Goal: Find contact information: Find contact information

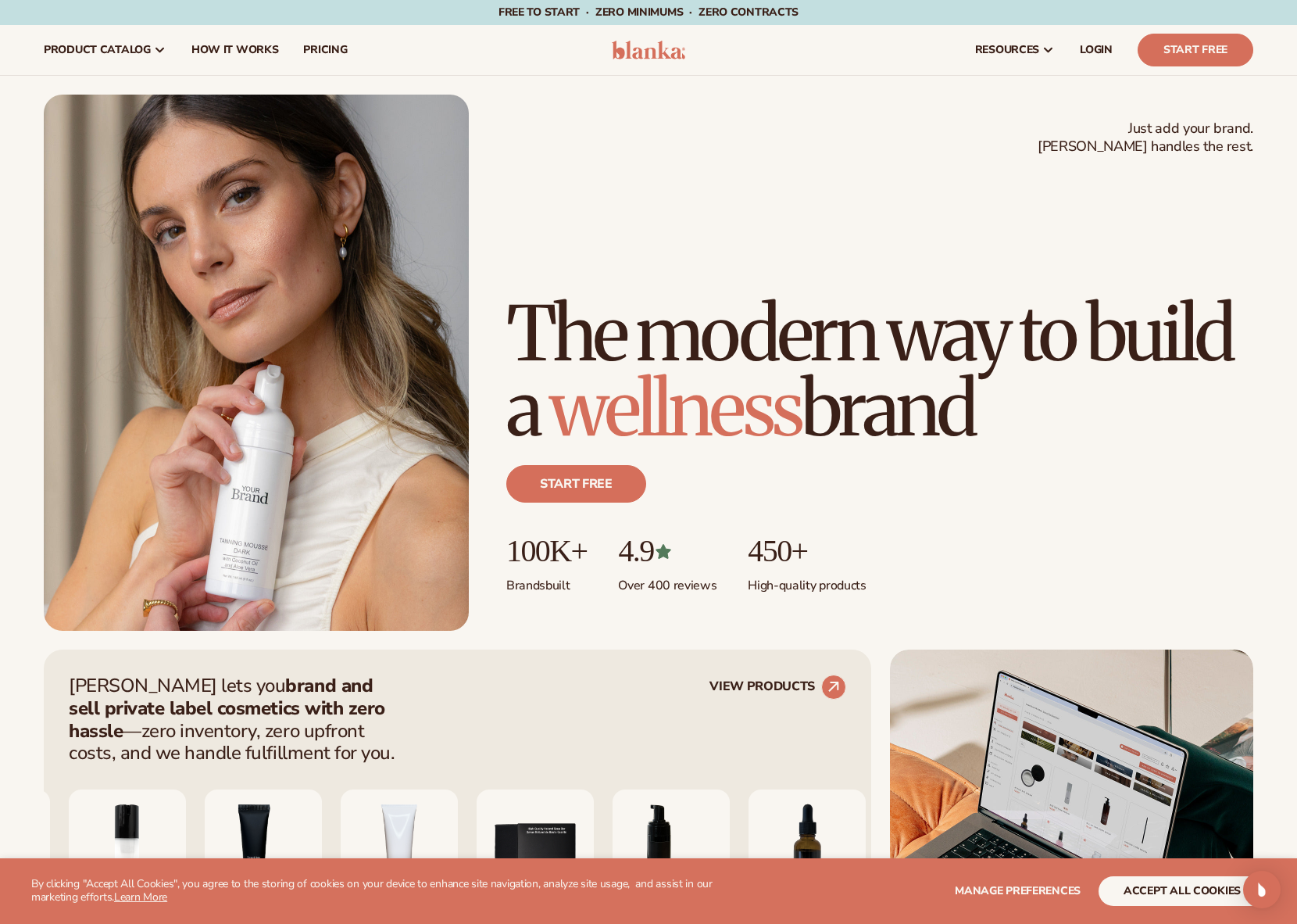
click at [34, 709] on div "[PERSON_NAME] lets you brand and sell private label cosmetics with zero hassle …" at bounding box center [648, 828] width 1297 height 358
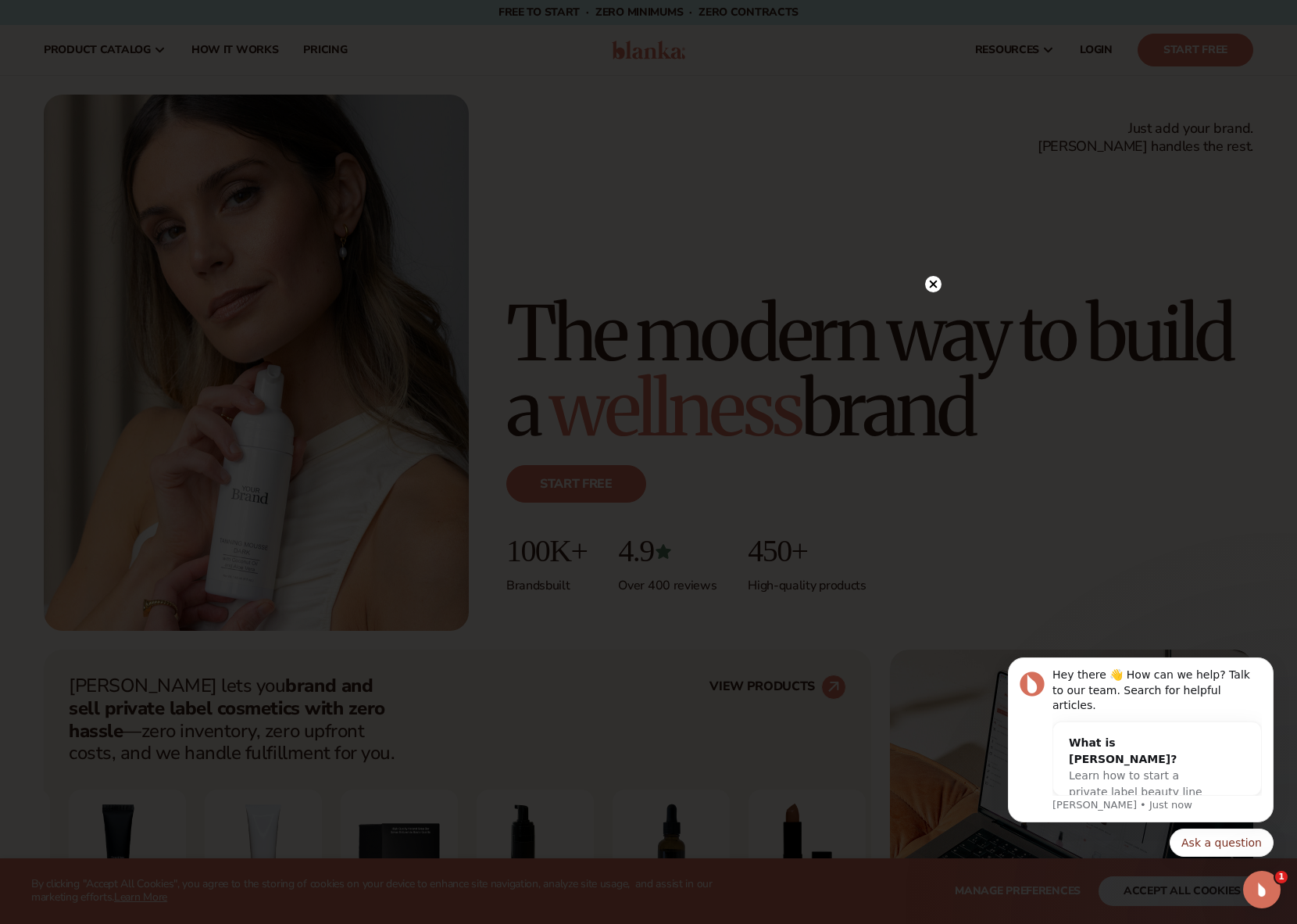
click at [931, 283] on circle at bounding box center [934, 284] width 17 height 17
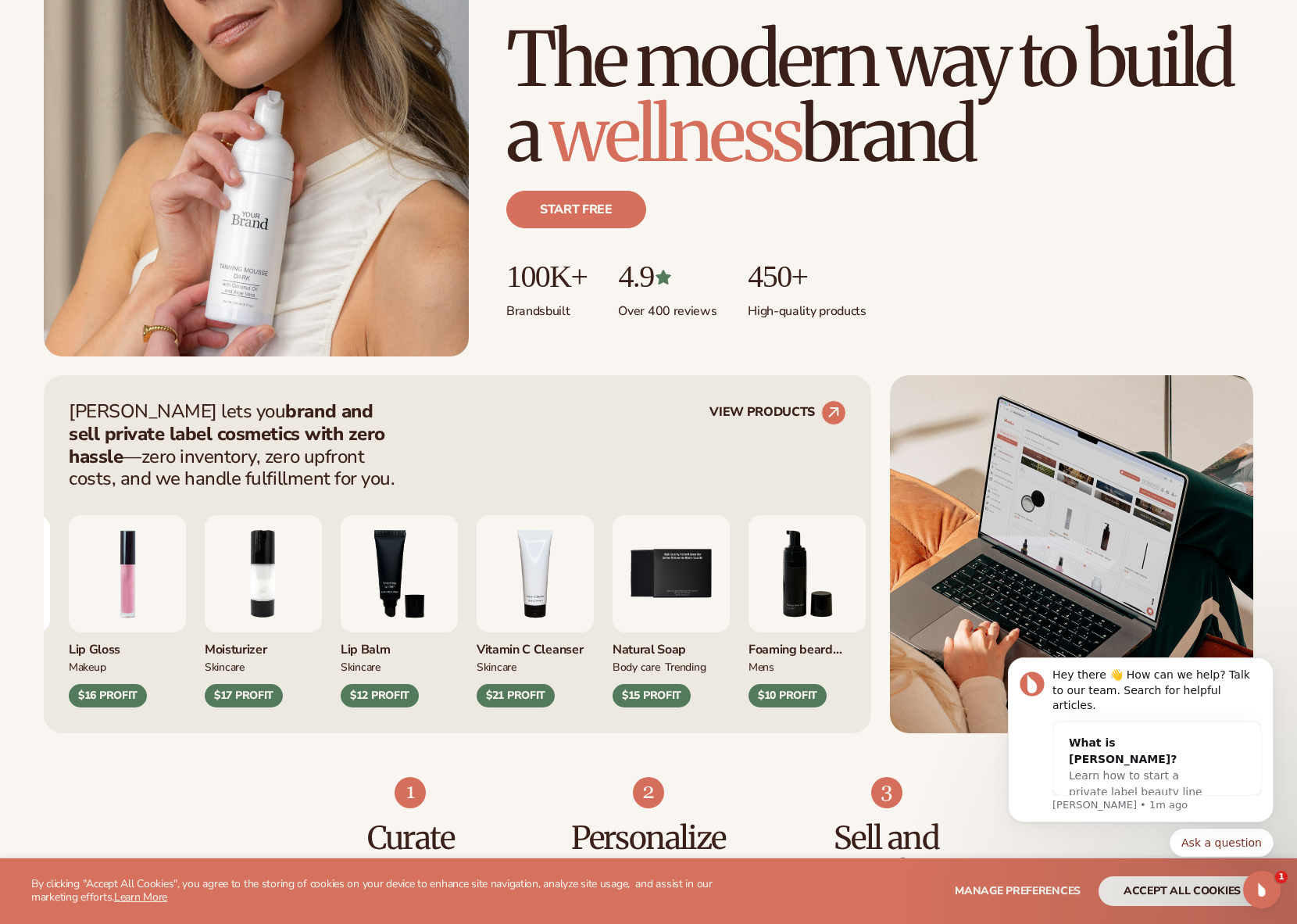
scroll to position [306, 0]
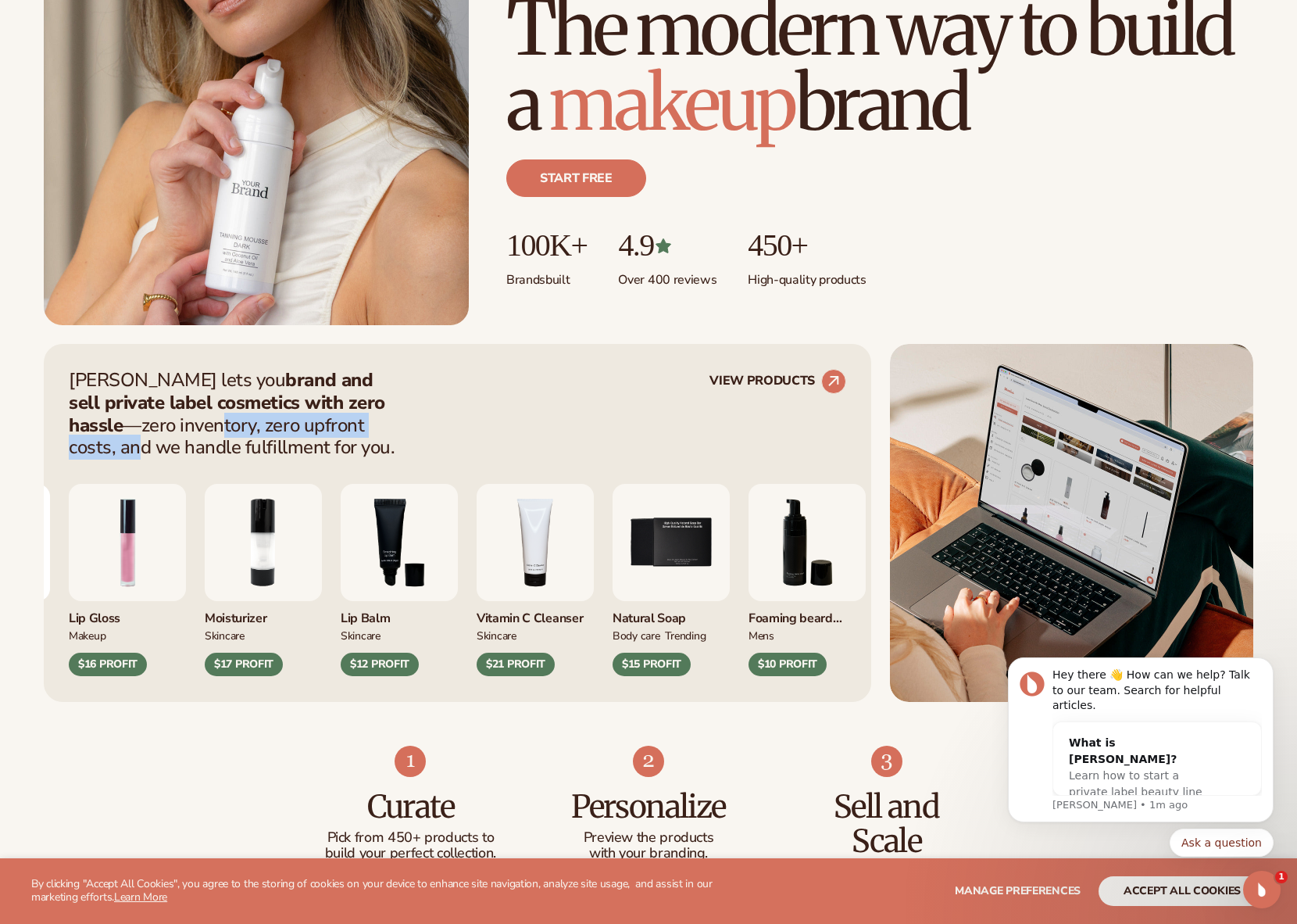
drag, startPoint x: 115, startPoint y: 428, endPoint x: 326, endPoint y: 425, distance: 211.0
click at [326, 425] on p "[PERSON_NAME] lets you brand and sell private label cosmetics with zero hassle …" at bounding box center [237, 414] width 336 height 90
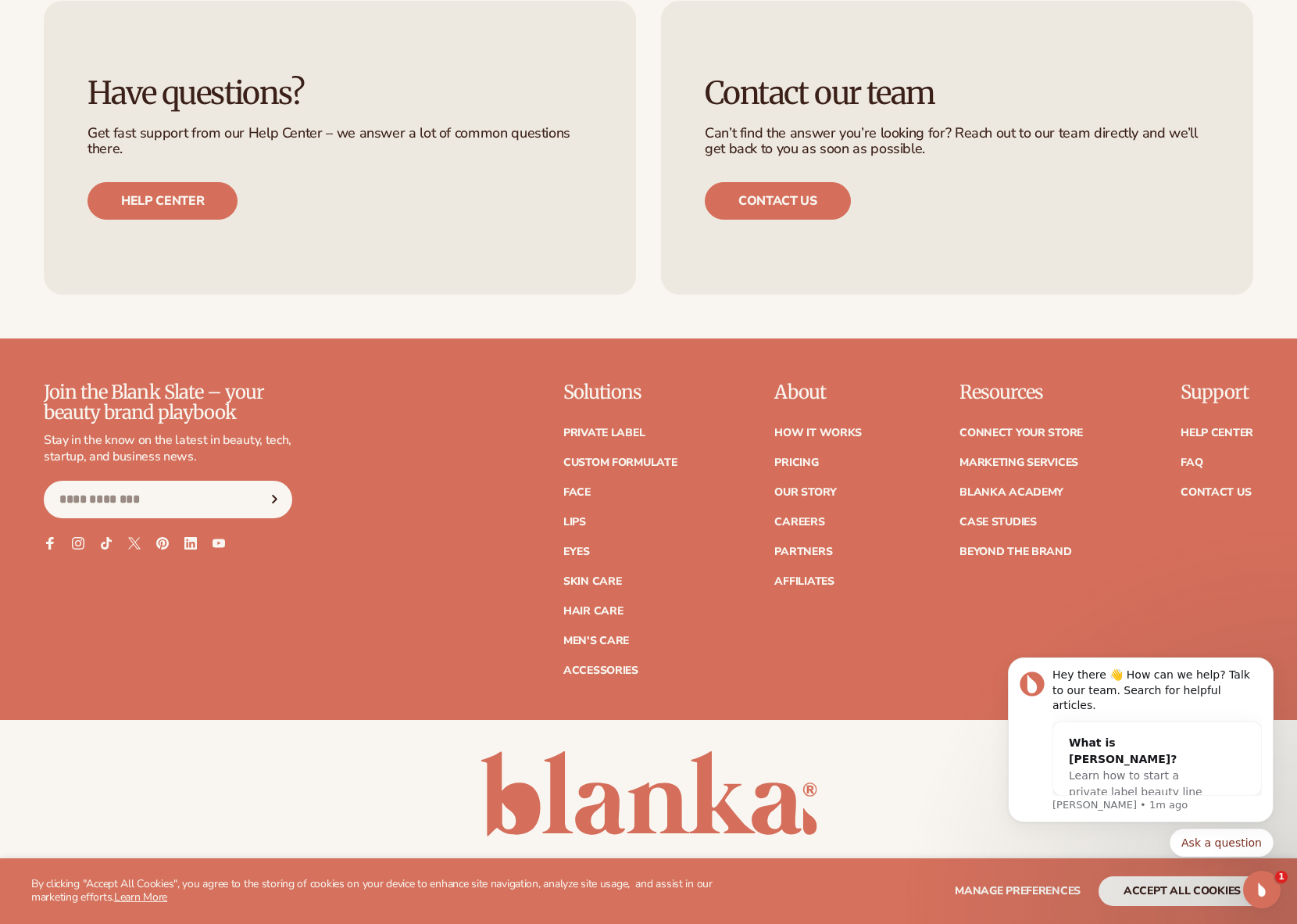
scroll to position [6428, 0]
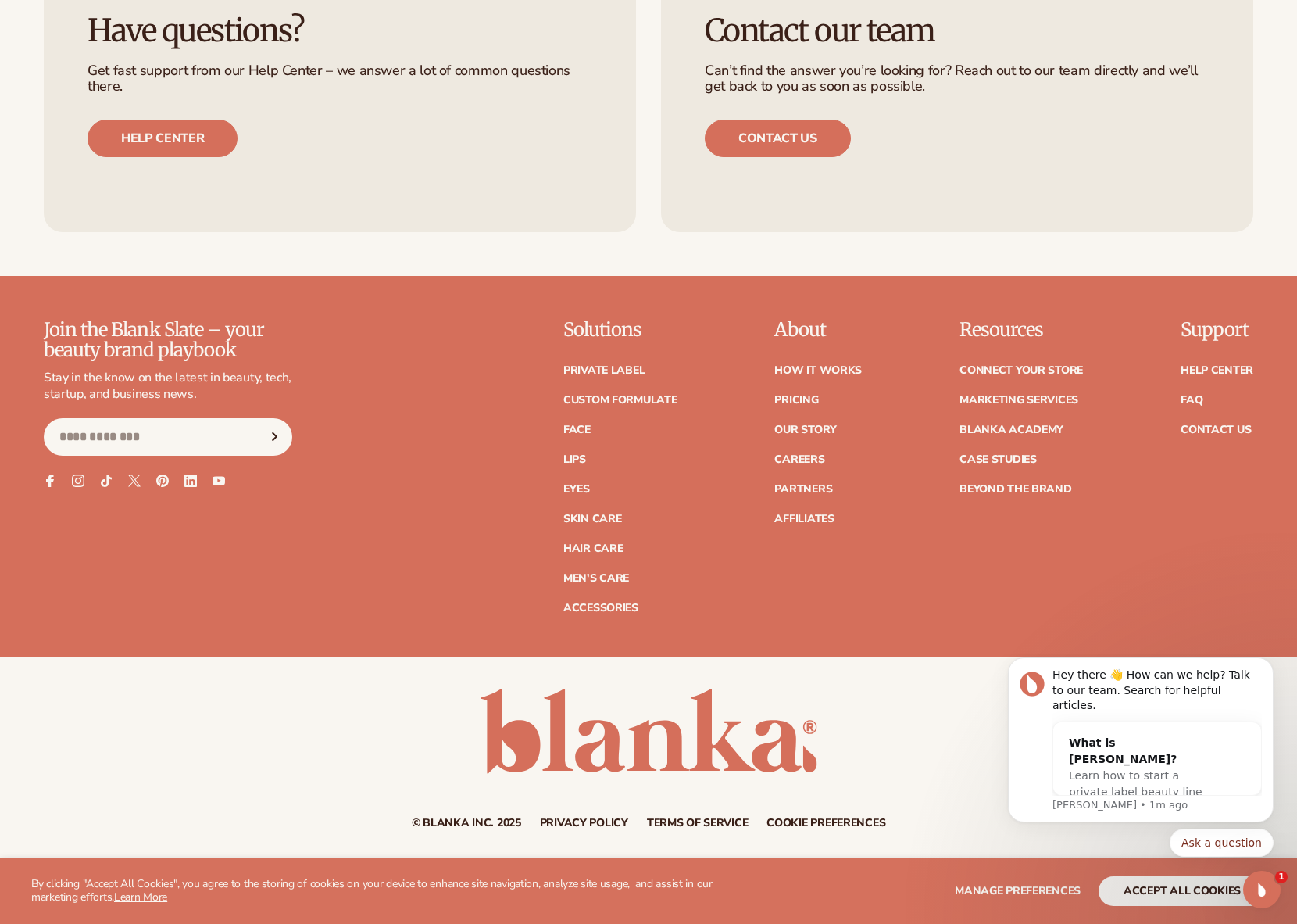
click at [1152, 182] on div "Contact our team Can’t find the answer you’re looking for? Reach out to our tea…" at bounding box center [957, 86] width 592 height 294
